Goal: Find specific page/section: Find specific page/section

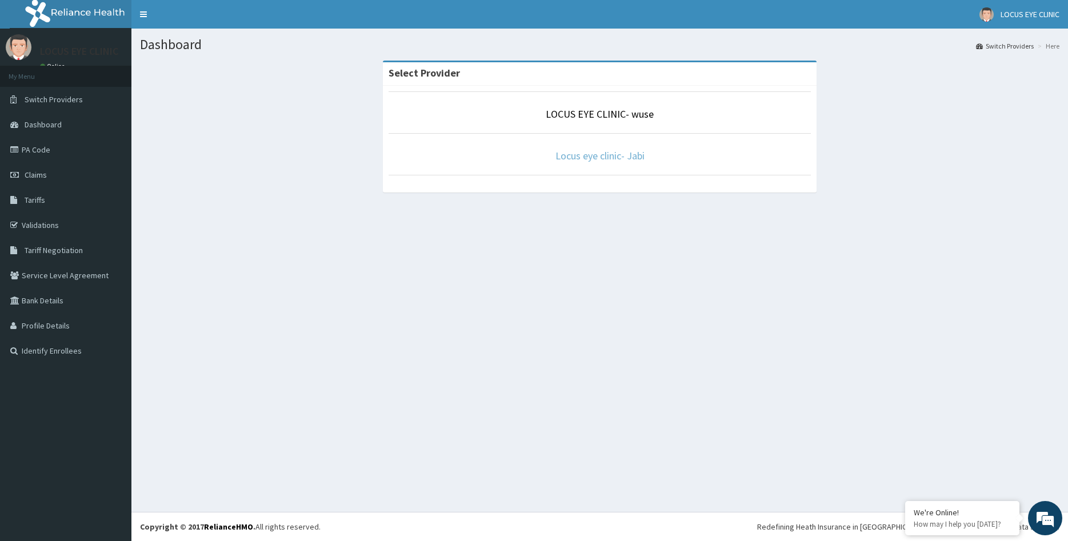
click at [638, 156] on link "Locus eye clinic- Jabi" at bounding box center [599, 155] width 89 height 13
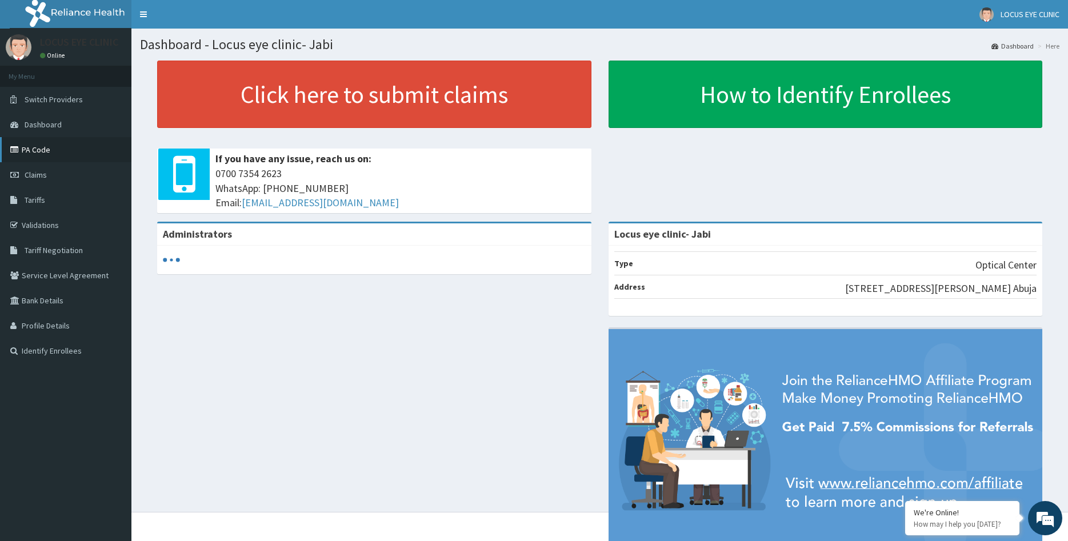
click at [53, 145] on link "PA Code" at bounding box center [65, 149] width 131 height 25
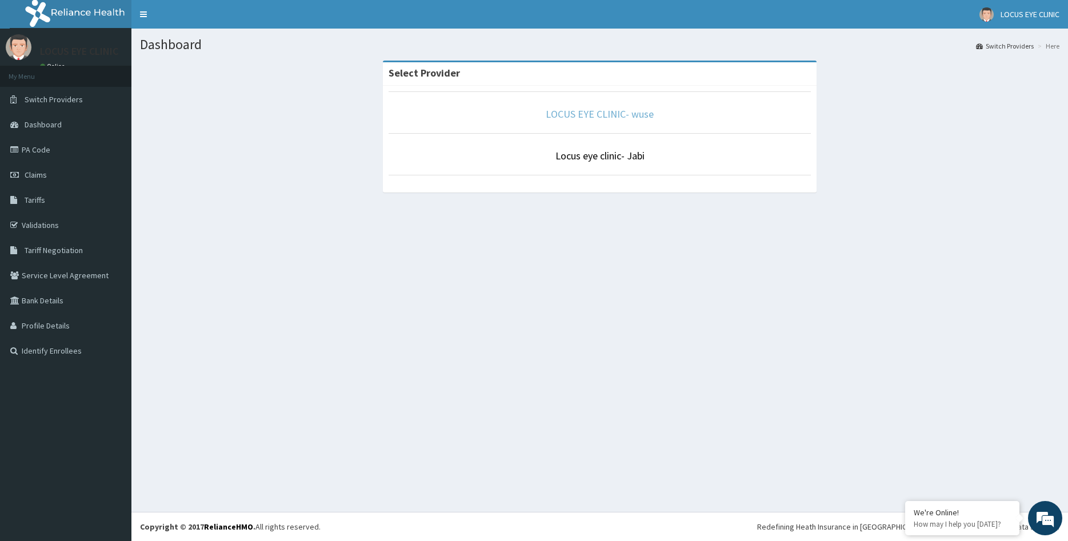
click at [573, 116] on link "LOCUS EYE CLINIC- wuse" at bounding box center [599, 113] width 108 height 13
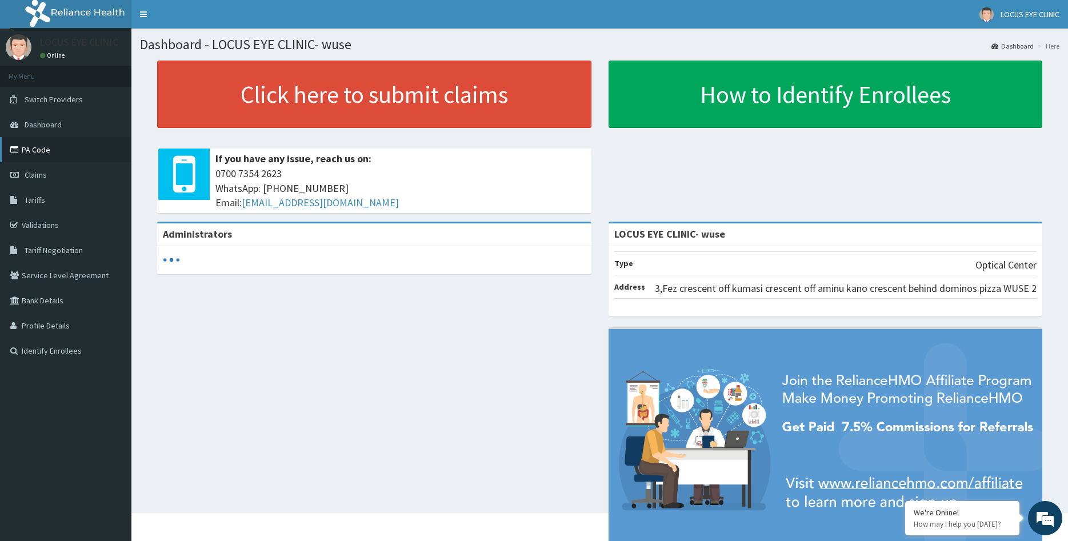
drag, startPoint x: 0, startPoint y: 0, endPoint x: 45, endPoint y: 145, distance: 151.9
click at [45, 145] on link "PA Code" at bounding box center [65, 149] width 131 height 25
